Goal: Information Seeking & Learning: Learn about a topic

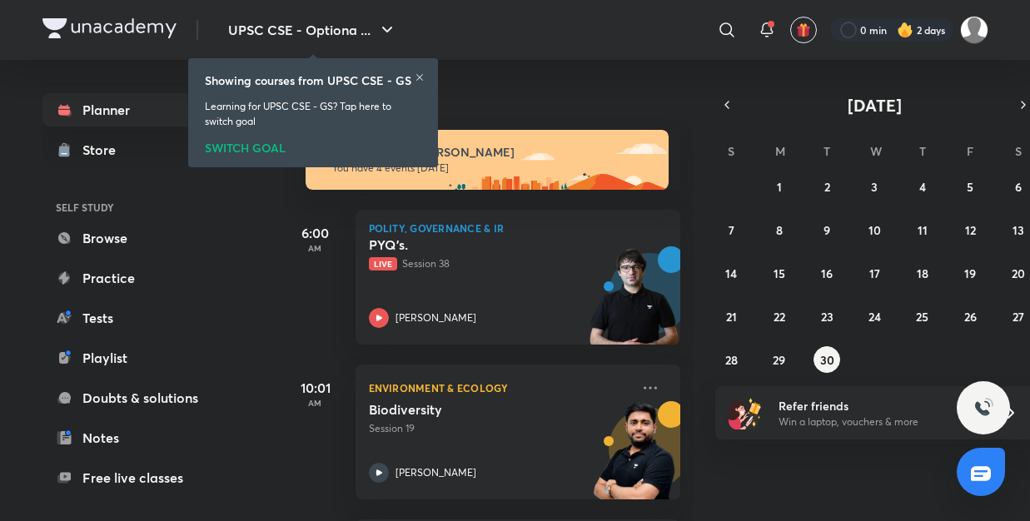
click at [414, 82] on div "Showing courses from UPSC CSE - GS" at bounding box center [313, 80] width 216 height 17
click at [415, 75] on icon at bounding box center [420, 77] width 10 height 10
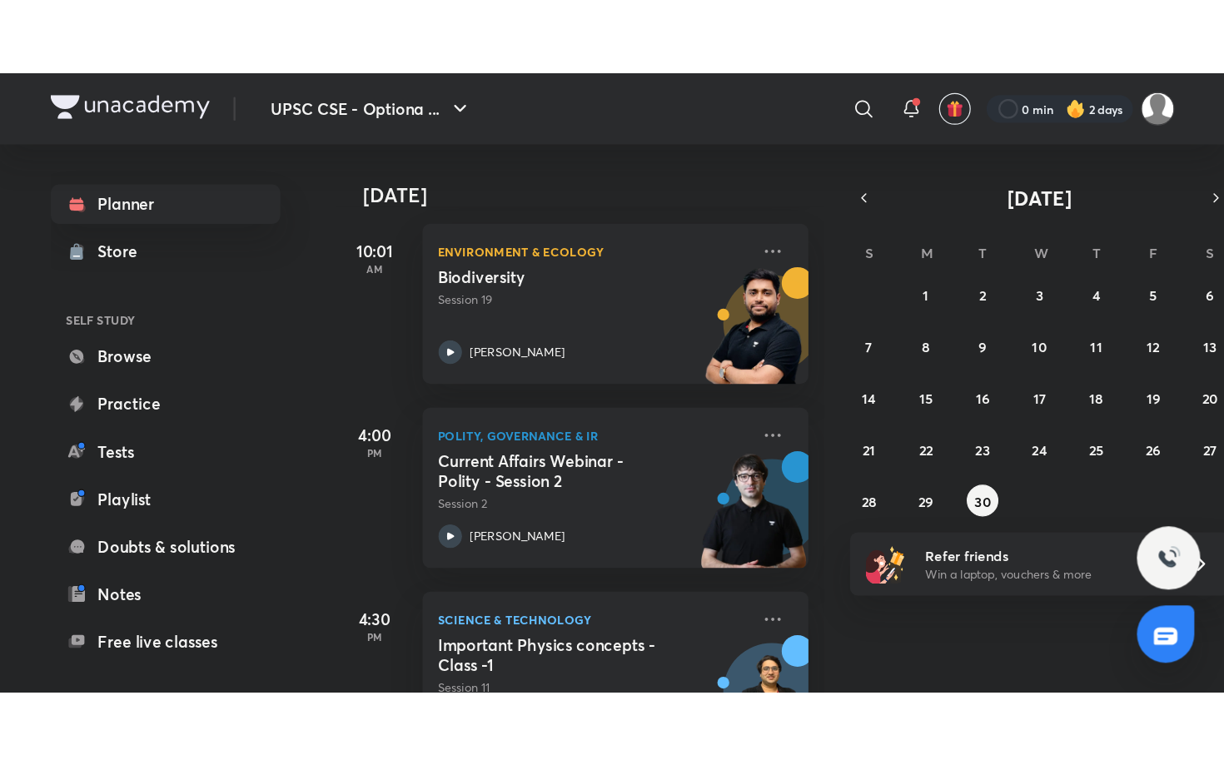
scroll to position [203, 0]
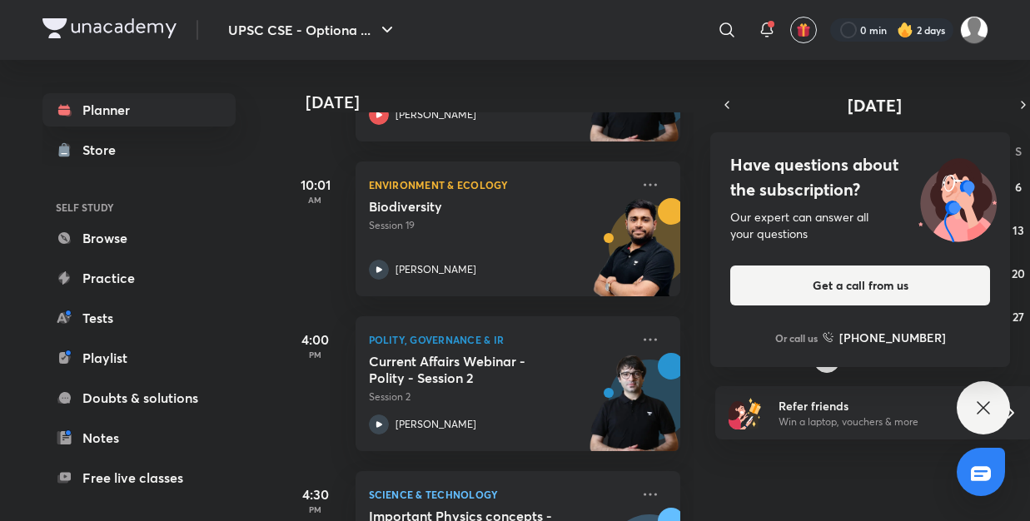
click at [974, 424] on div "Have questions about the subscription? Our expert can answer all your questions…" at bounding box center [982, 407] width 53 height 53
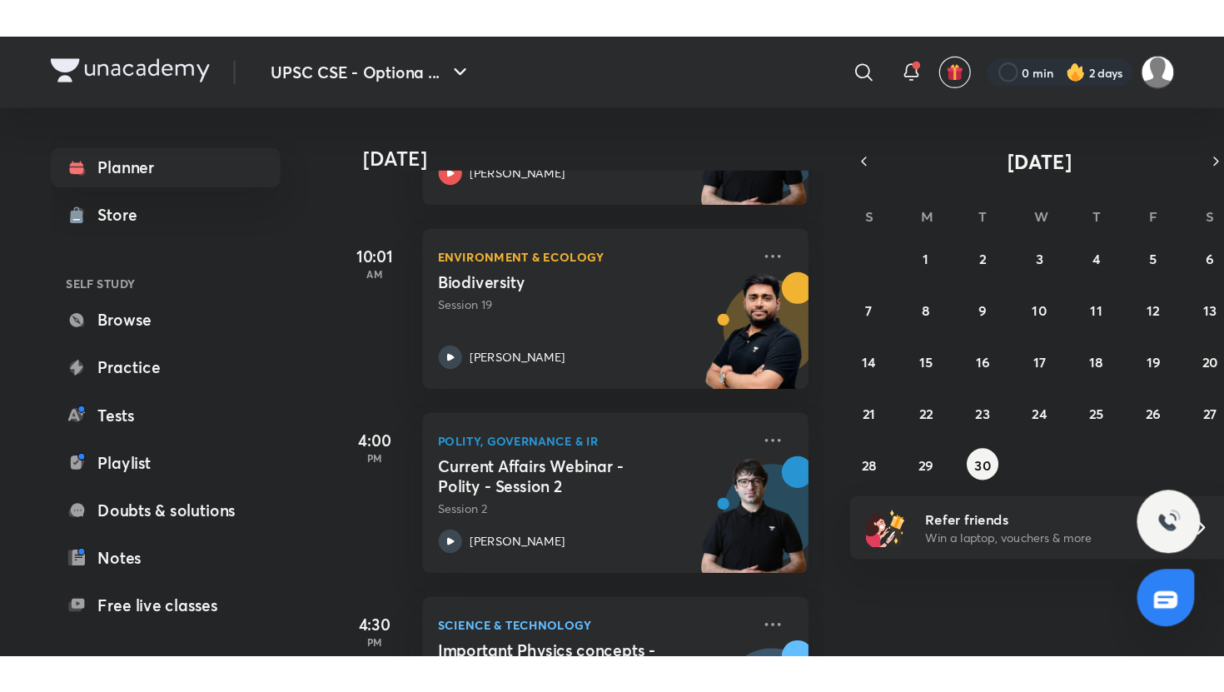
scroll to position [57, 0]
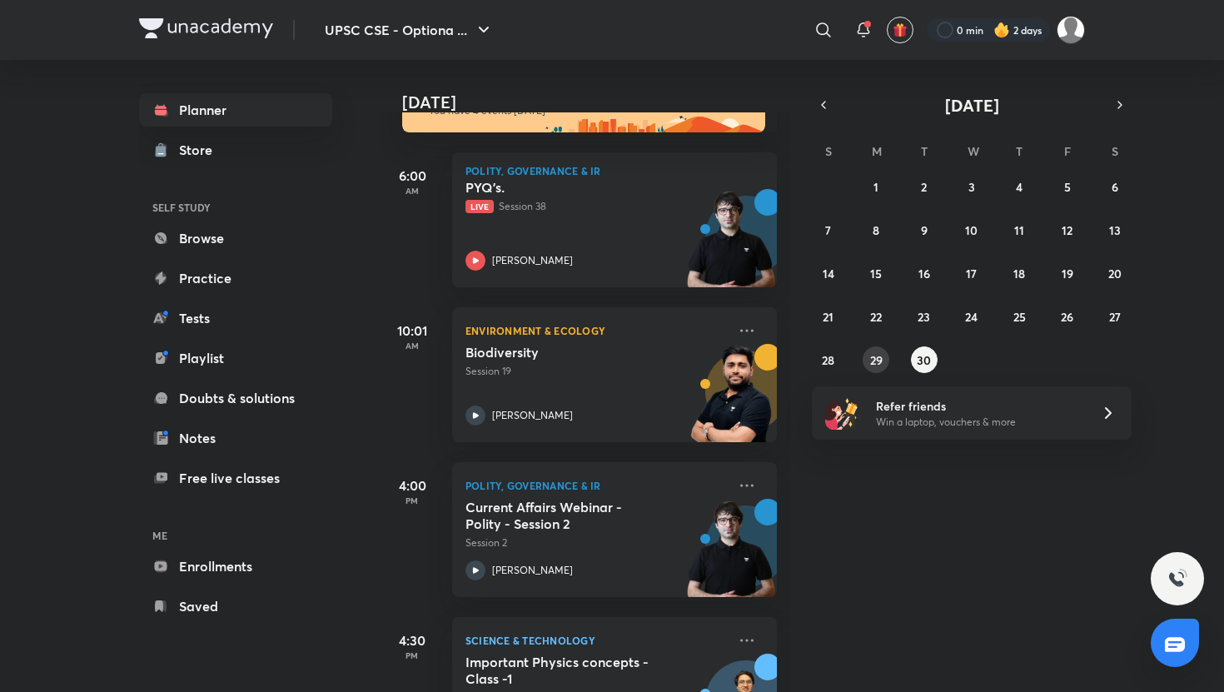
click at [879, 364] on abbr "29" at bounding box center [876, 360] width 12 height 16
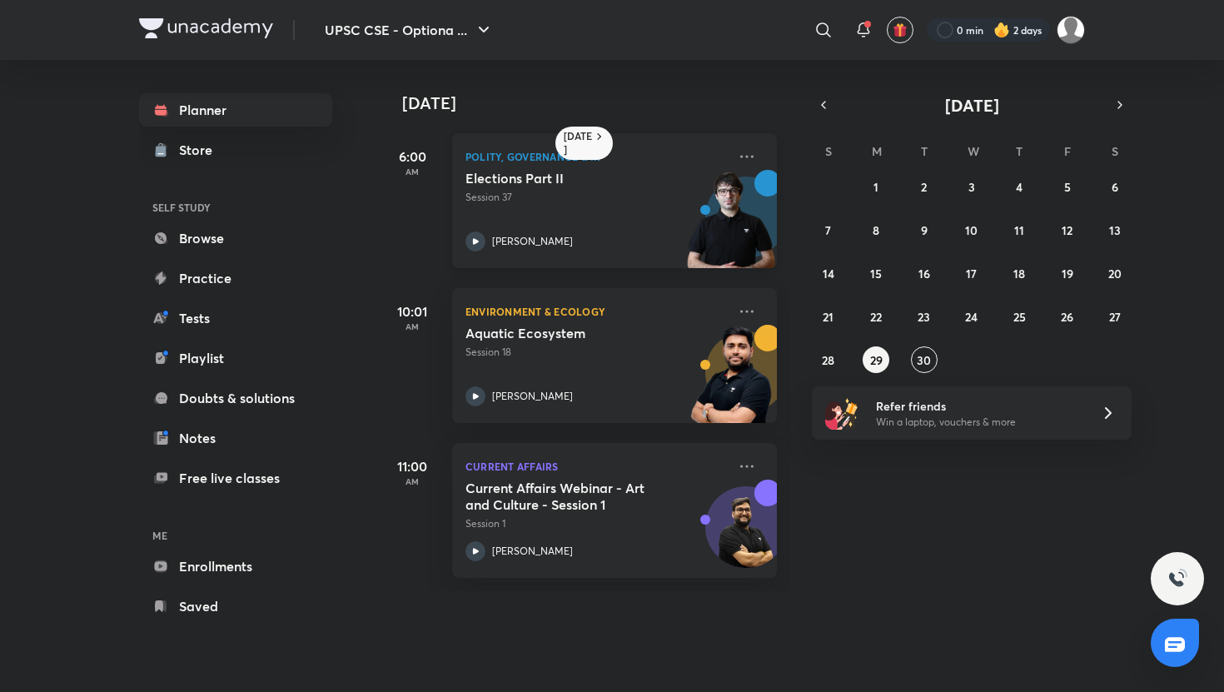
click at [616, 233] on div "[PERSON_NAME]" at bounding box center [595, 241] width 261 height 20
